Goal: Task Accomplishment & Management: Use online tool/utility

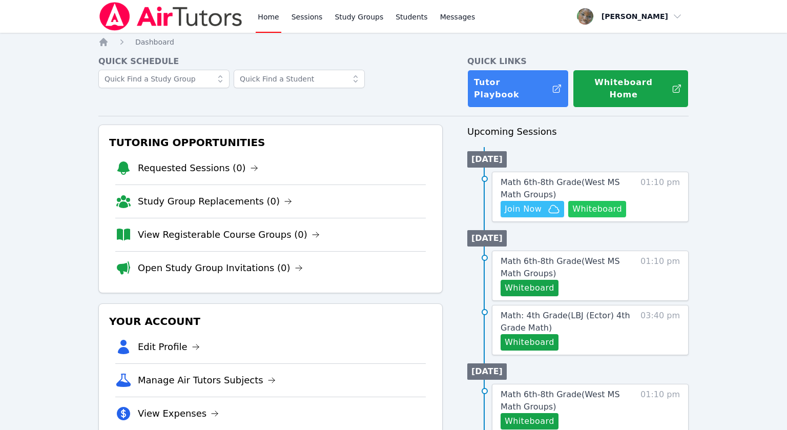
click at [592, 201] on button "Whiteboard" at bounding box center [597, 209] width 58 height 16
click at [533, 203] on span "Join Now" at bounding box center [522, 209] width 37 height 12
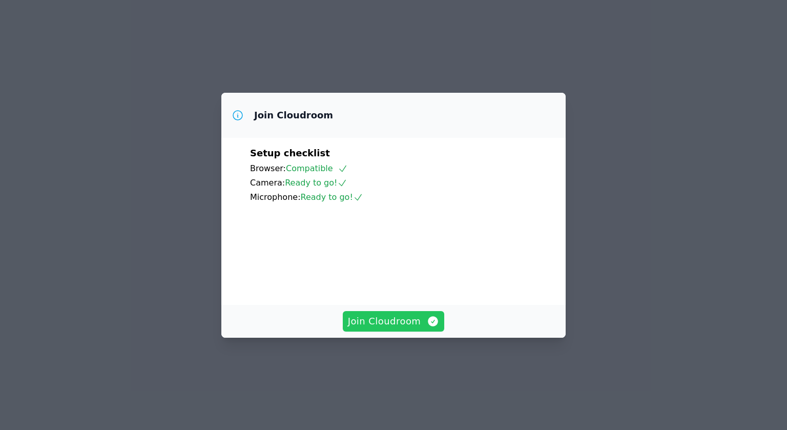
click at [385, 328] on span "Join Cloudroom" at bounding box center [394, 321] width 92 height 14
